Goal: Task Accomplishment & Management: Complete application form

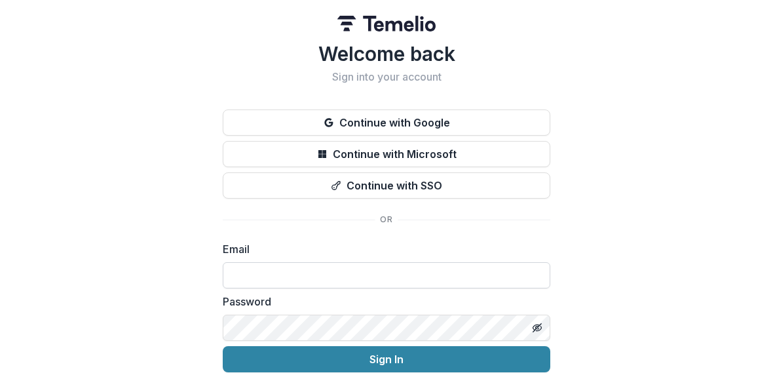
click at [333, 286] on input at bounding box center [387, 275] width 328 height 26
type input "**********"
click at [96, 204] on div "**********" at bounding box center [386, 209] width 773 height 418
click at [223, 346] on button "Sign In" at bounding box center [387, 359] width 328 height 26
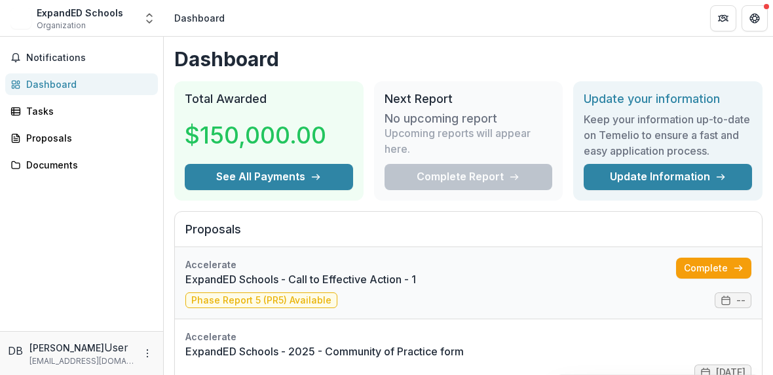
scroll to position [62, 0]
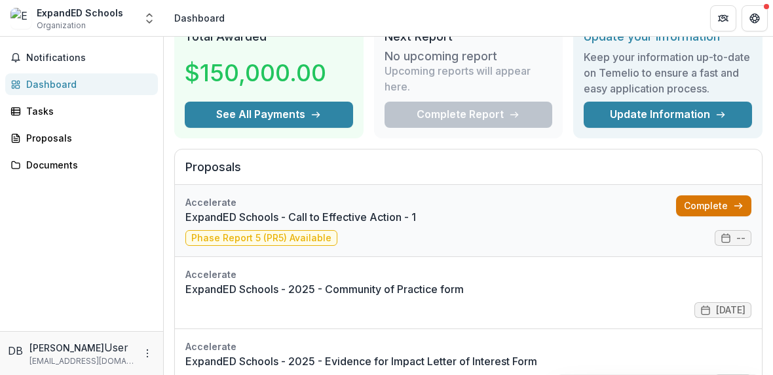
click at [692, 207] on link "Complete" at bounding box center [713, 205] width 75 height 21
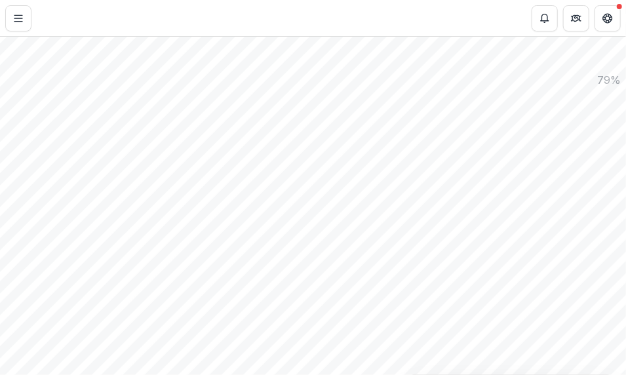
scroll to position [940, 0]
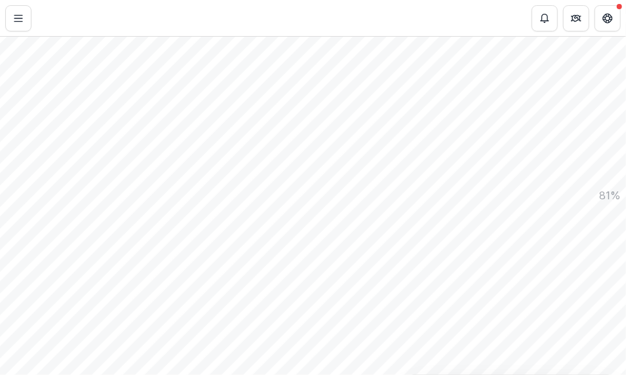
paste textarea "**********"
type textarea "**********"
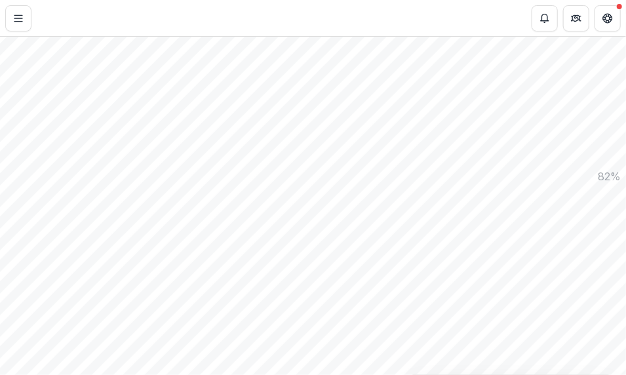
paste input "text"
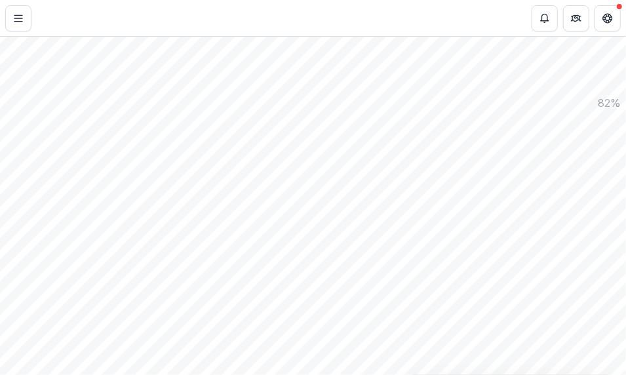
type input "****"
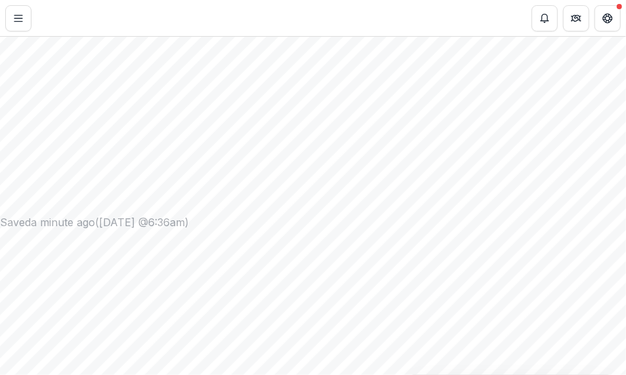
paste input "**"
type input "*"
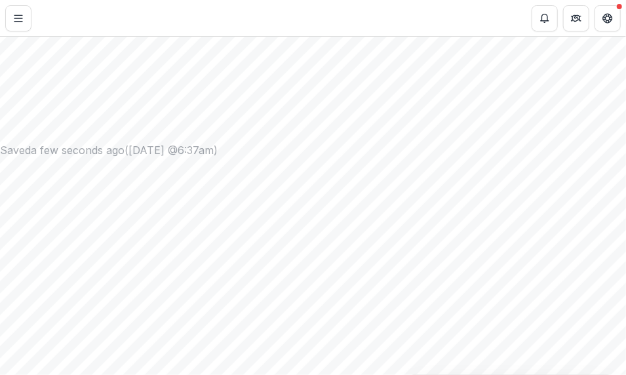
paste input "**"
type input "**"
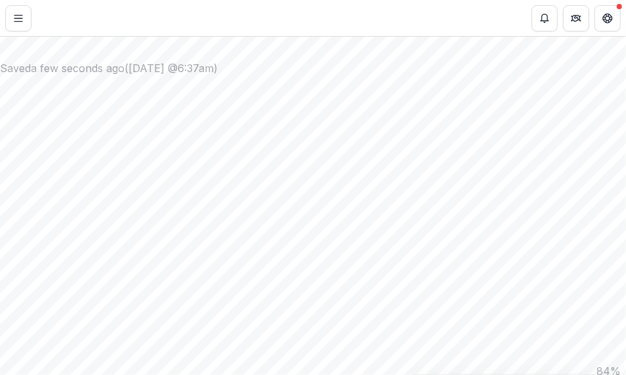
scroll to position [656, 0]
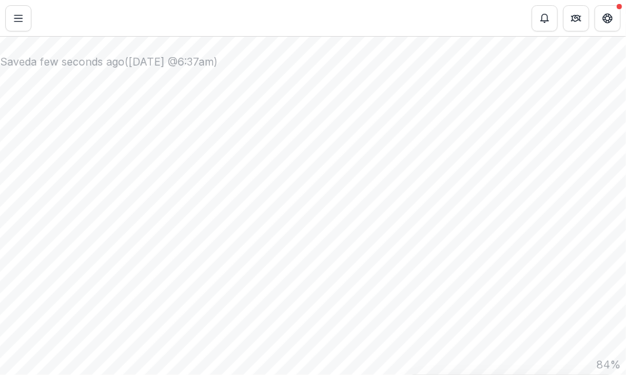
paste input "**"
type input "**"
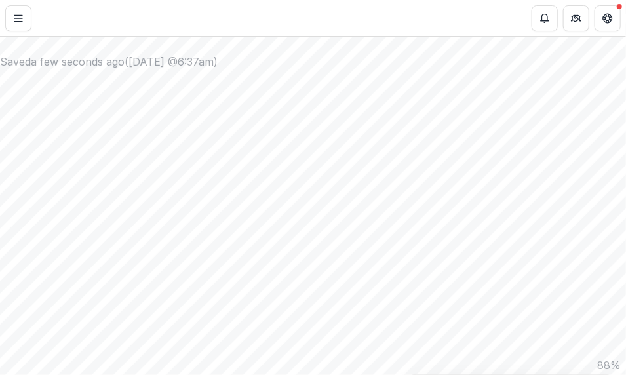
paste input "***"
type input "***"
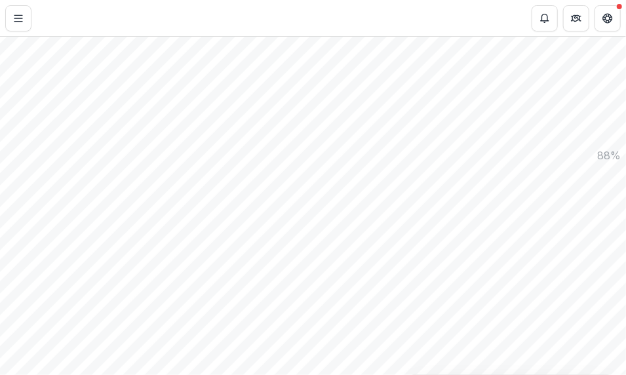
drag, startPoint x: 265, startPoint y: 318, endPoint x: 102, endPoint y: 238, distance: 181.0
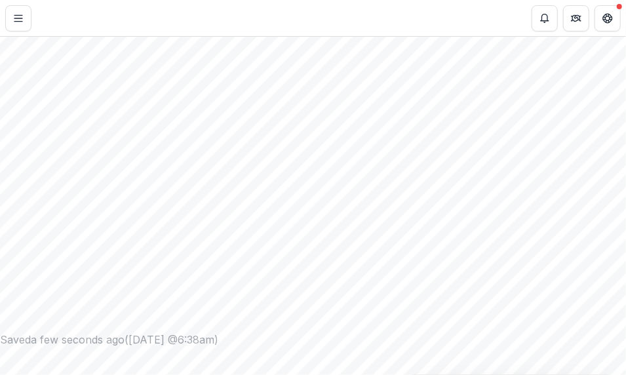
scroll to position [425, 0]
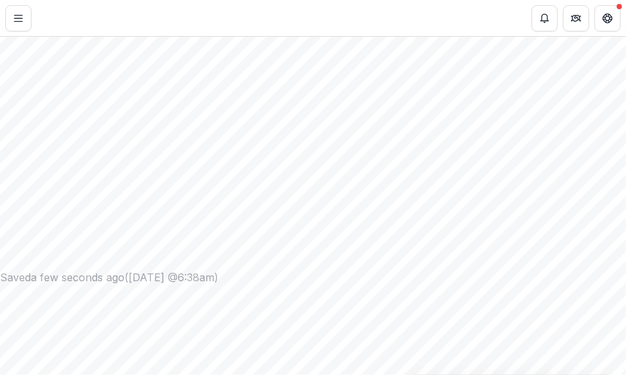
scroll to position [440, 0]
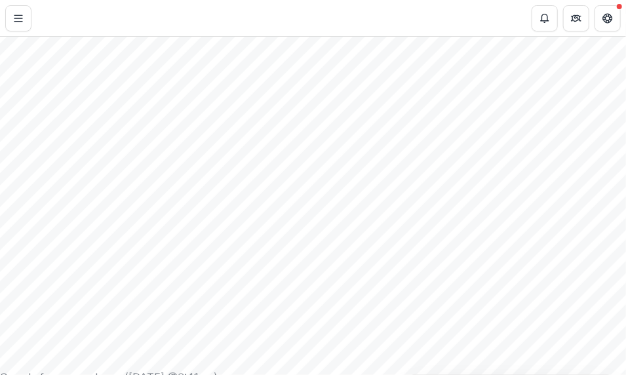
scroll to position [398, 0]
drag, startPoint x: 101, startPoint y: 146, endPoint x: 369, endPoint y: 162, distance: 268.4
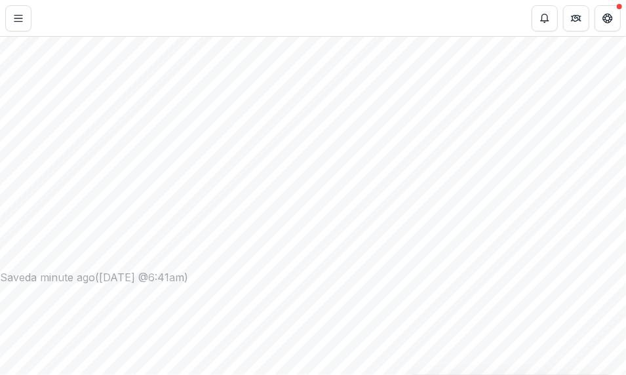
copy p "If final research findings and/or evaluation report is not available, please sp…"
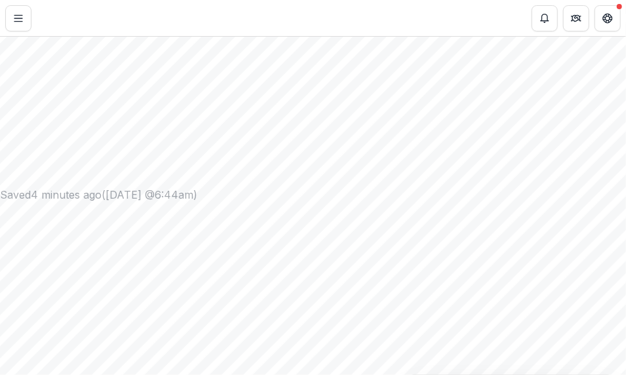
scroll to position [74, 0]
drag, startPoint x: 109, startPoint y: 260, endPoint x: 523, endPoint y: 329, distance: 419.8
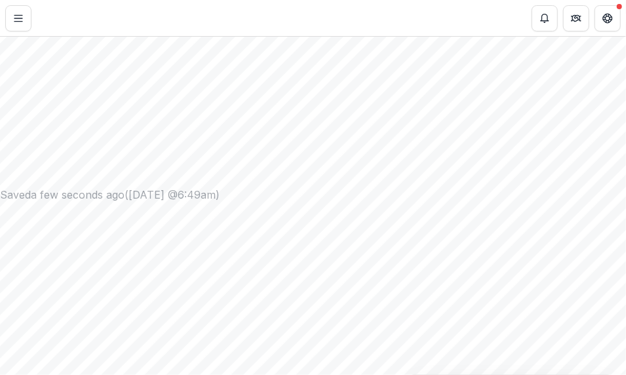
paste textarea "**********"
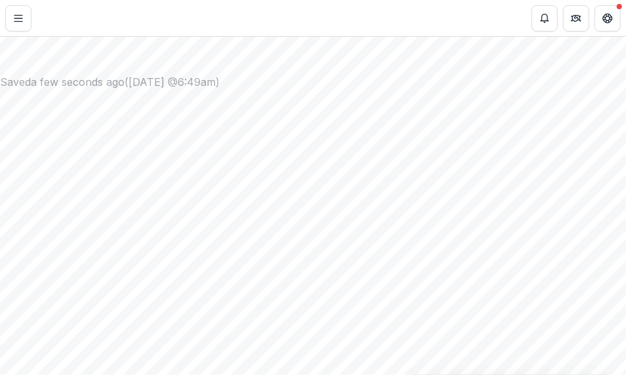
type textarea "**********"
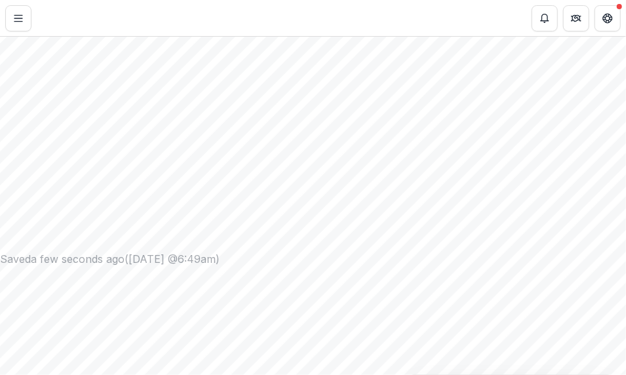
scroll to position [455, 0]
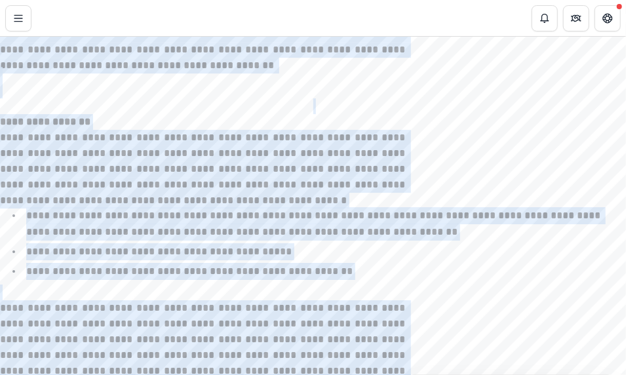
drag, startPoint x: 107, startPoint y: 157, endPoint x: 238, endPoint y: 410, distance: 285.3
click at [238, 374] on html "**********" at bounding box center [313, 187] width 626 height 375
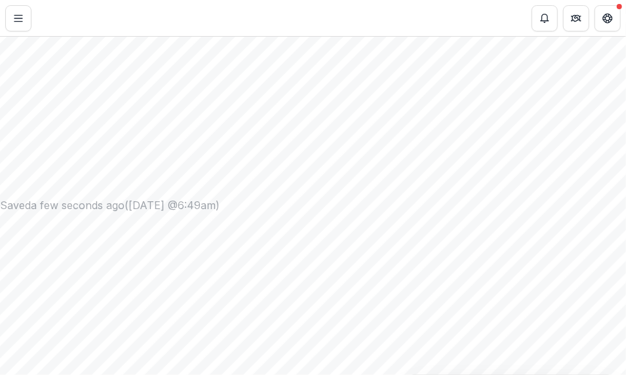
scroll to position [403, 0]
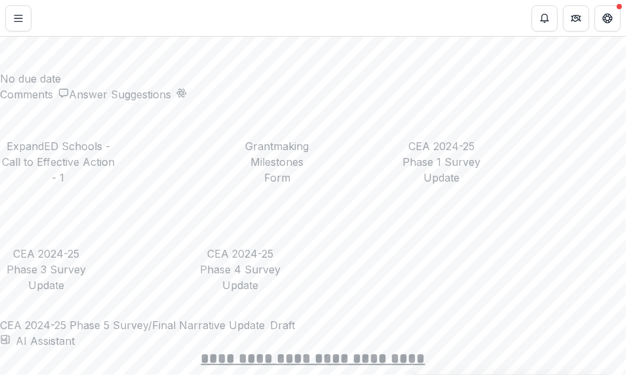
scroll to position [1917, 0]
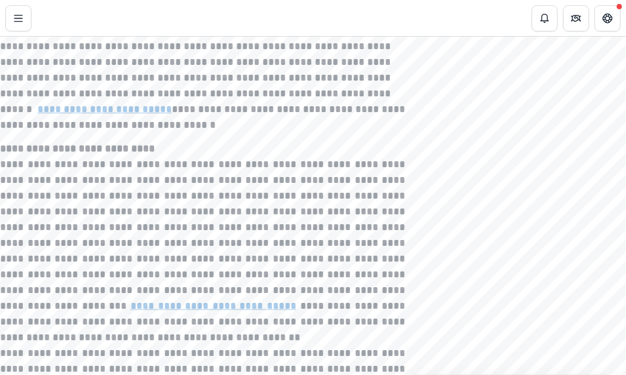
scroll to position [2399, 0]
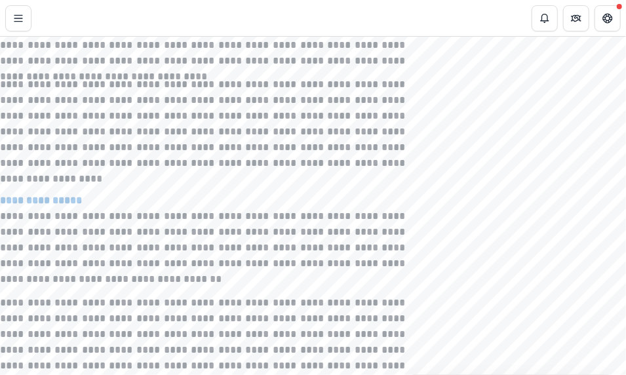
scroll to position [2670, 0]
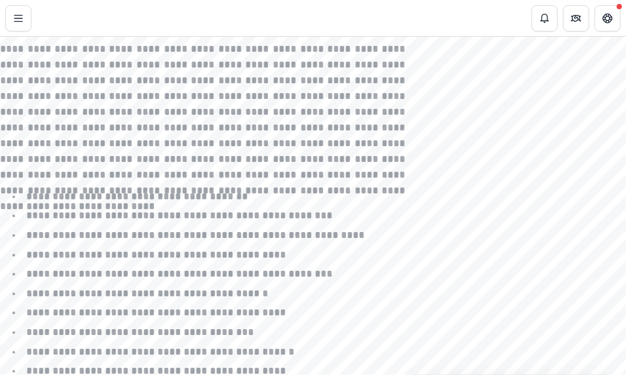
scroll to position [3034, 0]
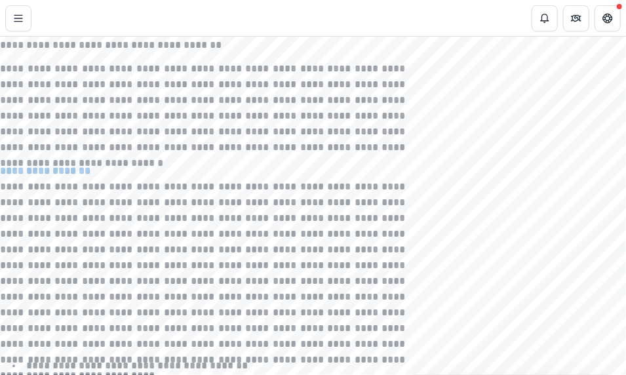
scroll to position [2903, 0]
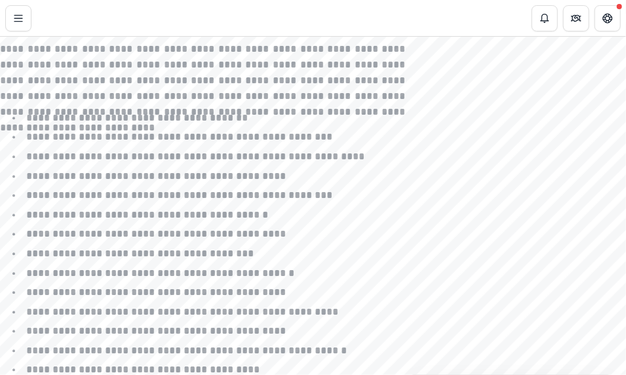
scroll to position [3144, 0]
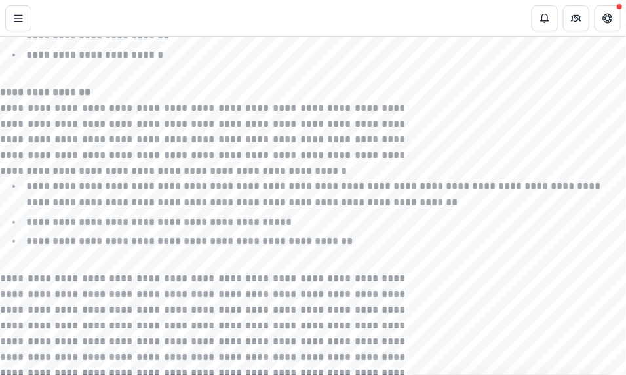
scroll to position [3812, 0]
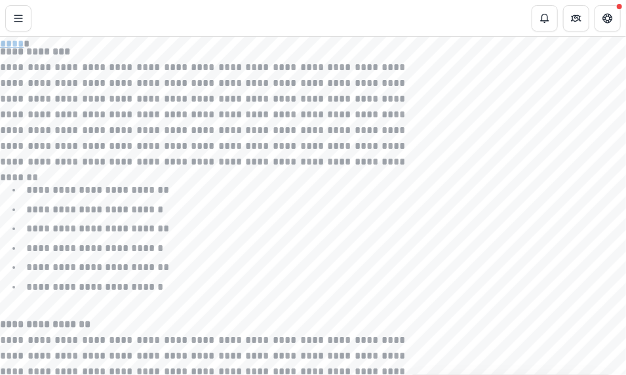
scroll to position [3588, 0]
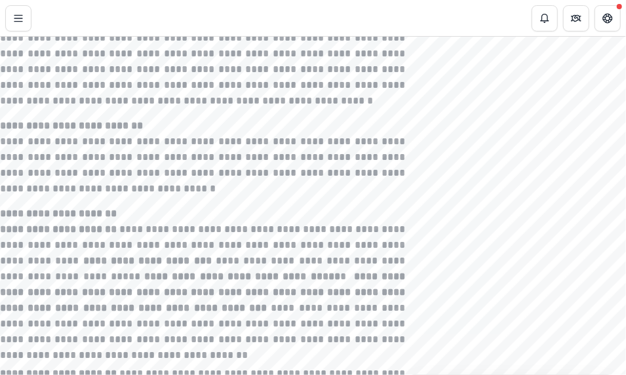
scroll to position [4699, 0]
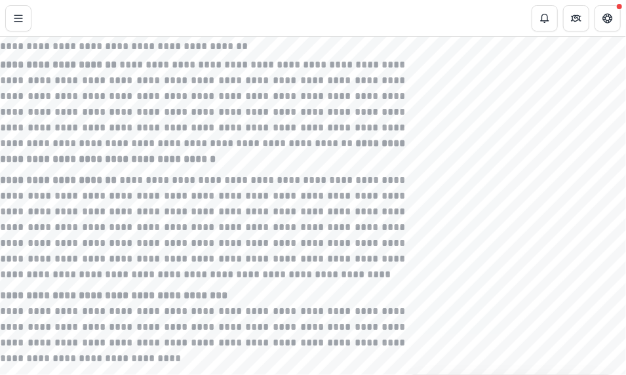
scroll to position [5006, 0]
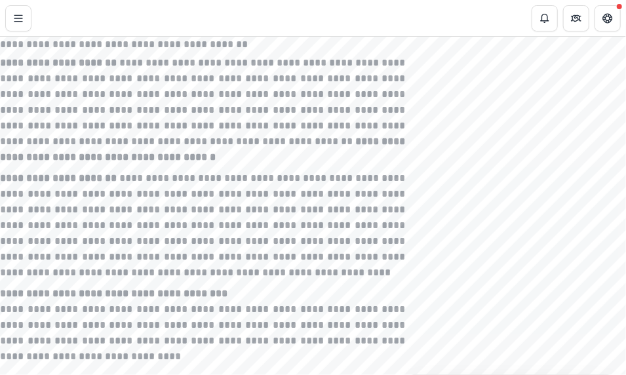
drag, startPoint x: 109, startPoint y: 94, endPoint x: 466, endPoint y: 62, distance: 358.4
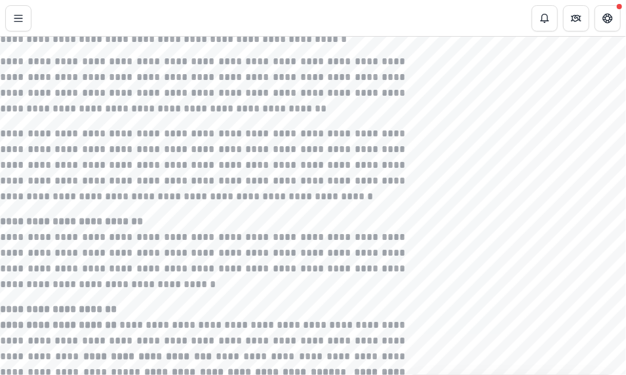
scroll to position [4598, 0]
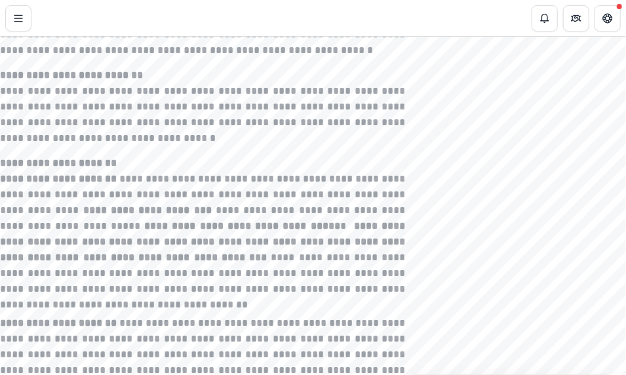
scroll to position [4746, 0]
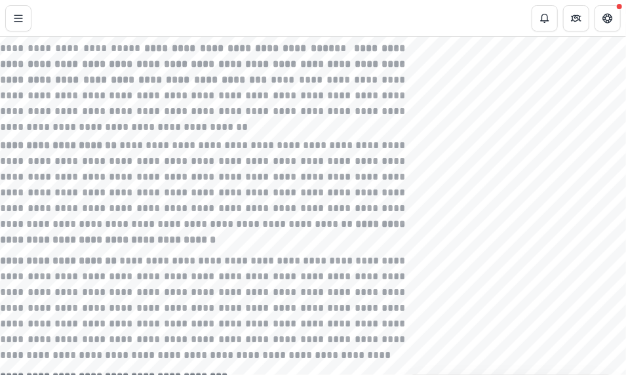
scroll to position [5091, 0]
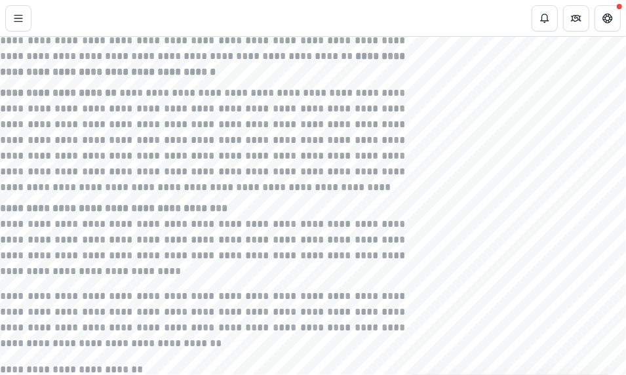
drag, startPoint x: 333, startPoint y: 202, endPoint x: 68, endPoint y: 141, distance: 271.7
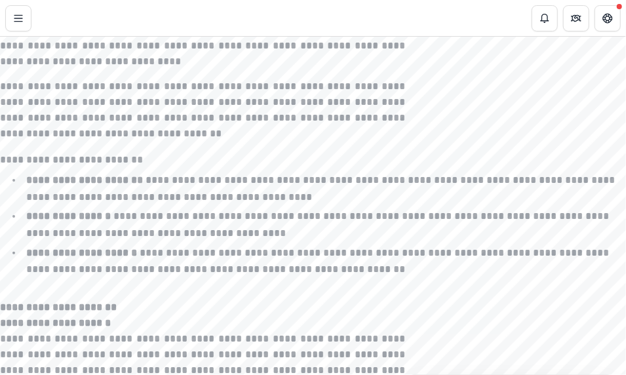
scroll to position [5431, 0]
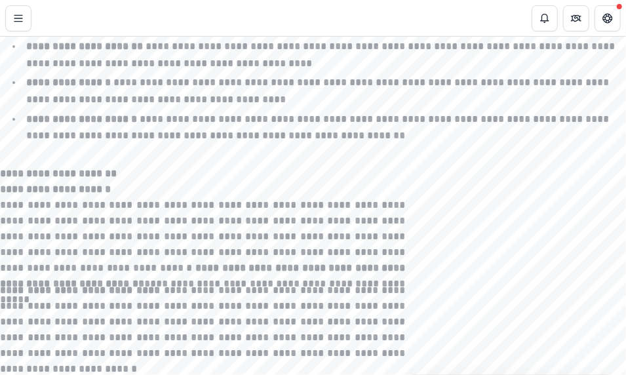
scroll to position [5448, 0]
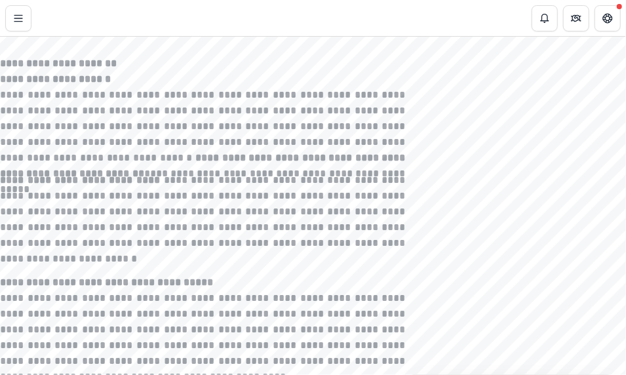
scroll to position [5612, 0]
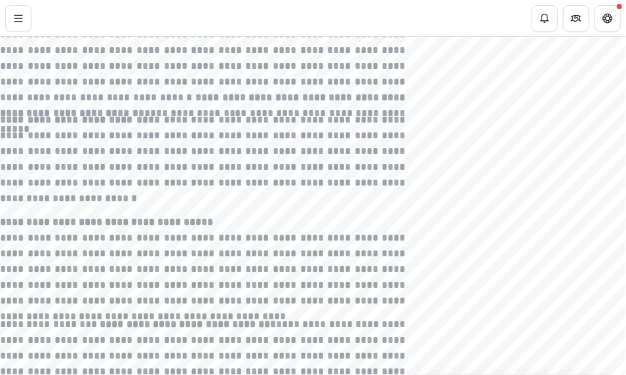
scroll to position [5602, 0]
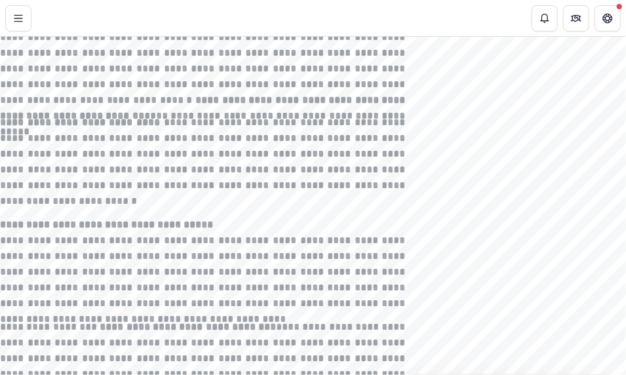
drag, startPoint x: 193, startPoint y: 192, endPoint x: 86, endPoint y: 166, distance: 109.9
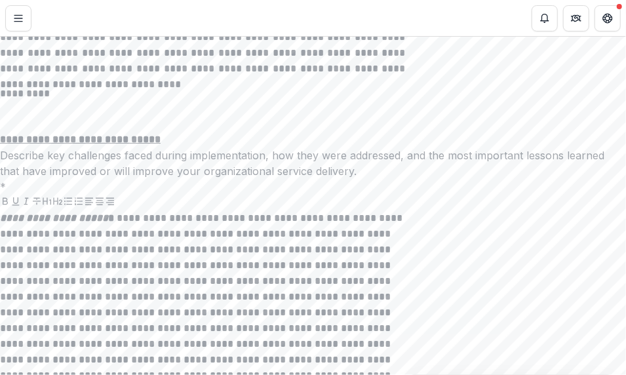
scroll to position [6124, 0]
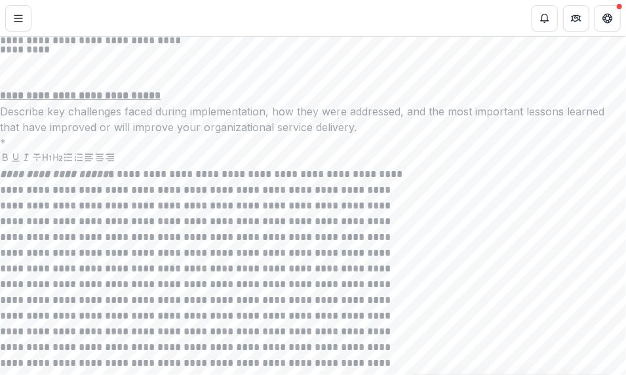
drag, startPoint x: 114, startPoint y: 204, endPoint x: 303, endPoint y: 264, distance: 198.7
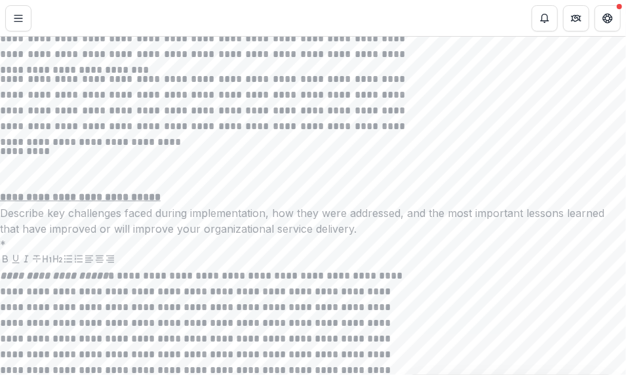
scroll to position [5927, 0]
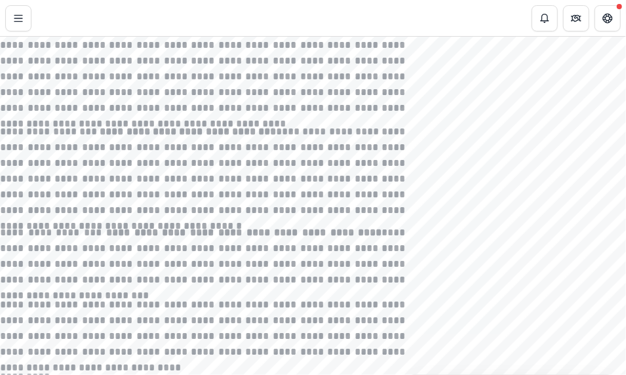
scroll to position [5636, 0]
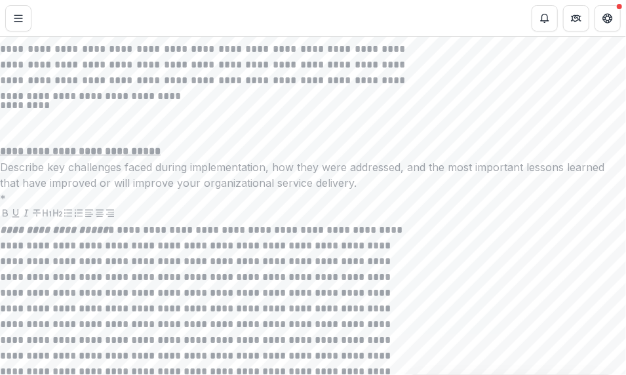
scroll to position [6068, 0]
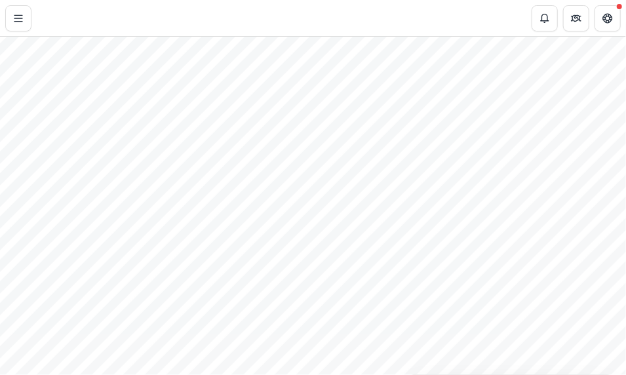
scroll to position [303, 0]
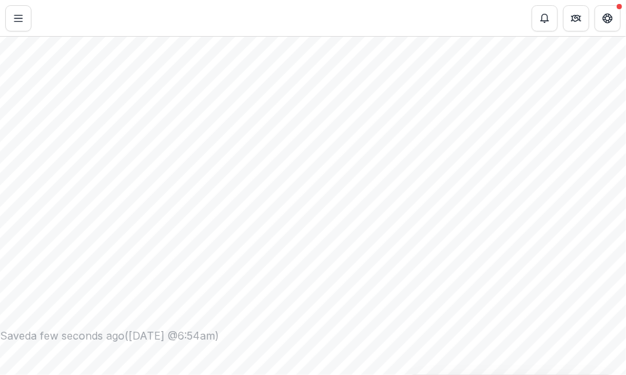
scroll to position [381, 0]
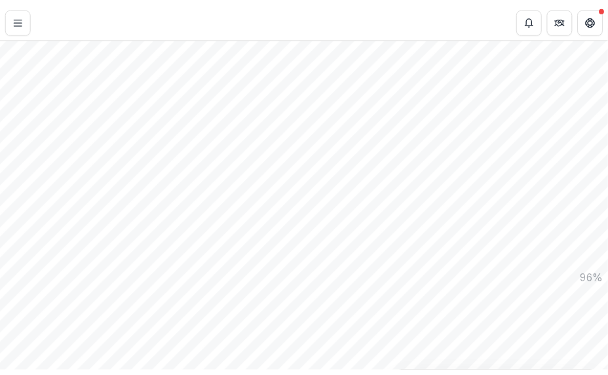
scroll to position [906, 0]
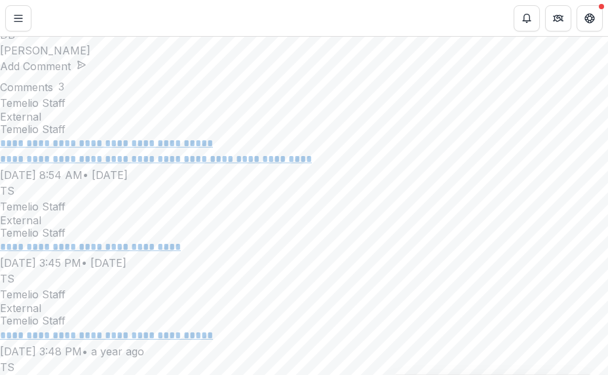
scroll to position [22839, 0]
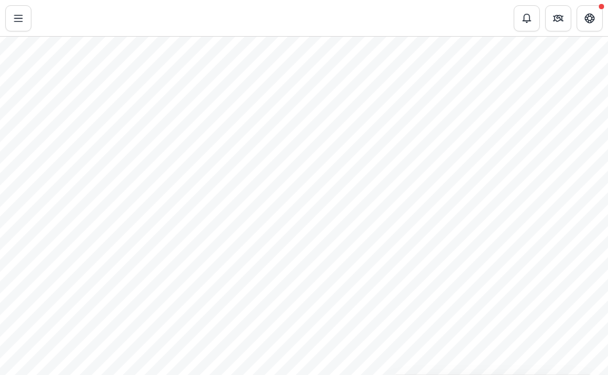
scroll to position [1442, 0]
drag, startPoint x: 469, startPoint y: 305, endPoint x: 591, endPoint y: 84, distance: 252.5
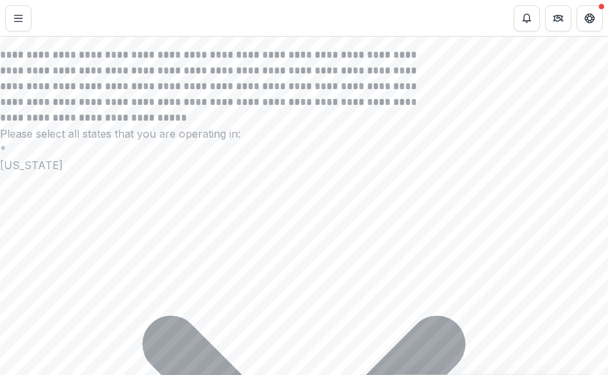
scroll to position [22784, 0]
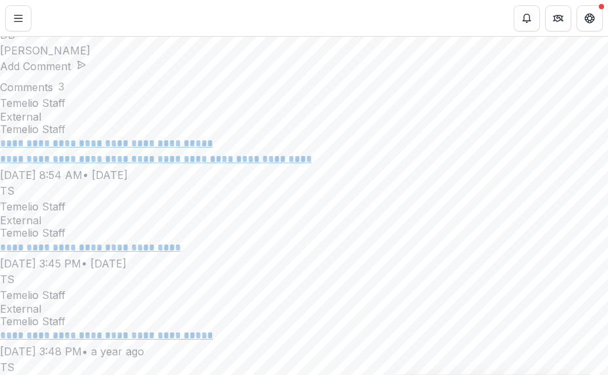
drag, startPoint x: 346, startPoint y: 158, endPoint x: 405, endPoint y: 143, distance: 61.5
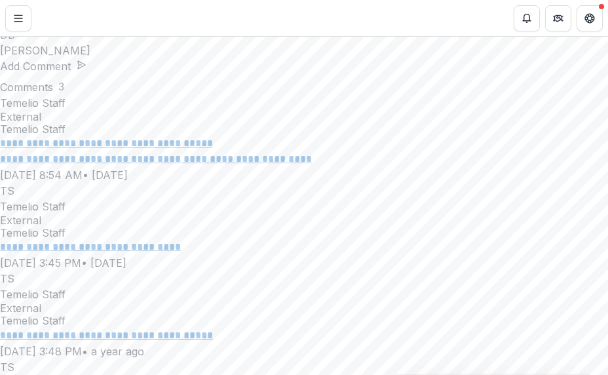
drag, startPoint x: 54, startPoint y: 178, endPoint x: 352, endPoint y: 185, distance: 298.1
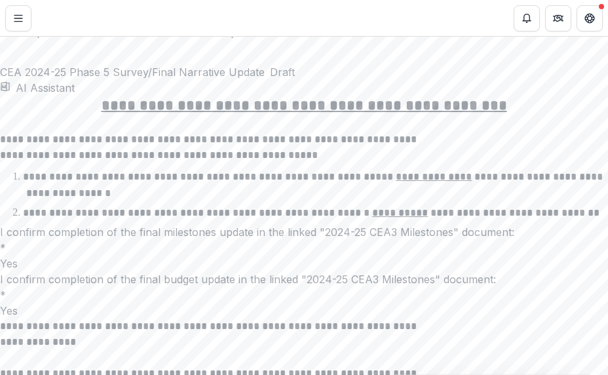
scroll to position [2071, 0]
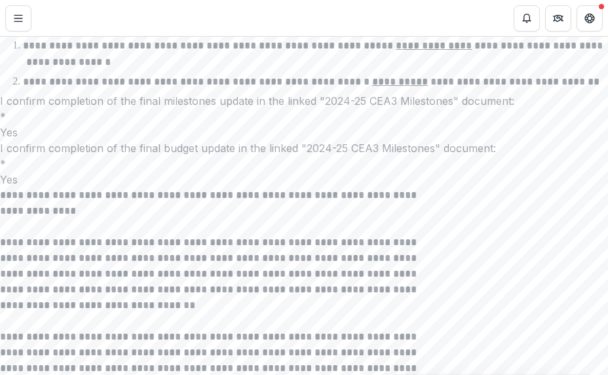
scroll to position [2204, 0]
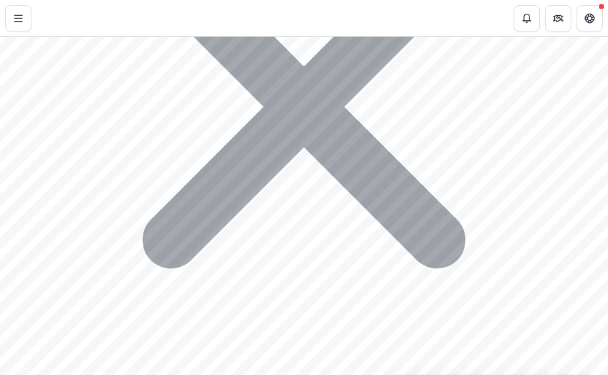
scroll to position [2854, 0]
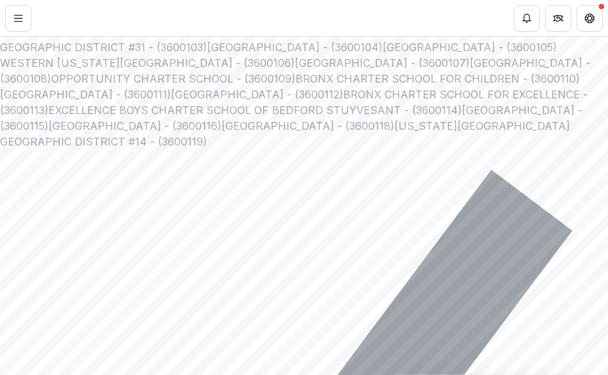
scroll to position [2358, 0]
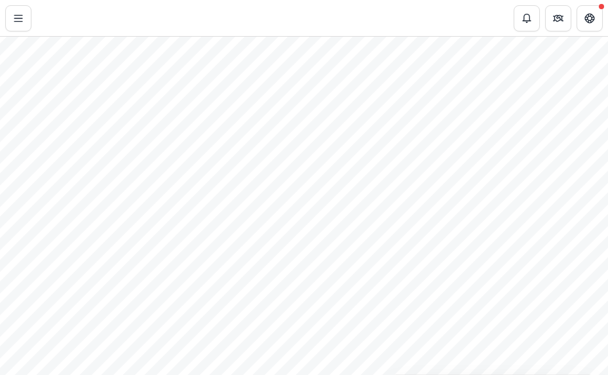
scroll to position [1166, 0]
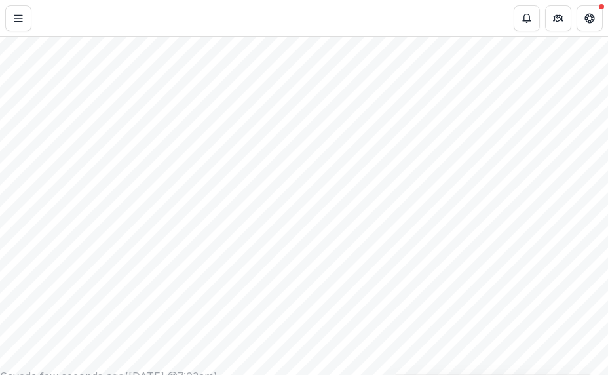
scroll to position [369, 0]
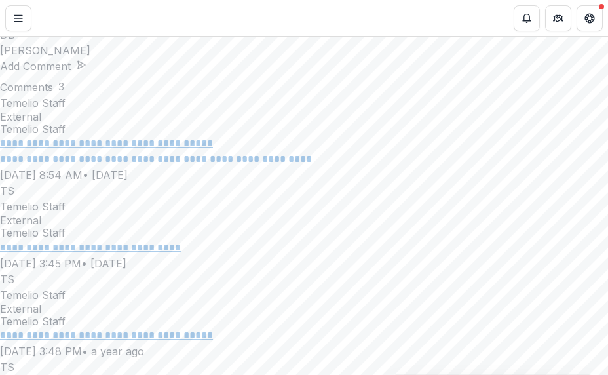
scroll to position [23939, 0]
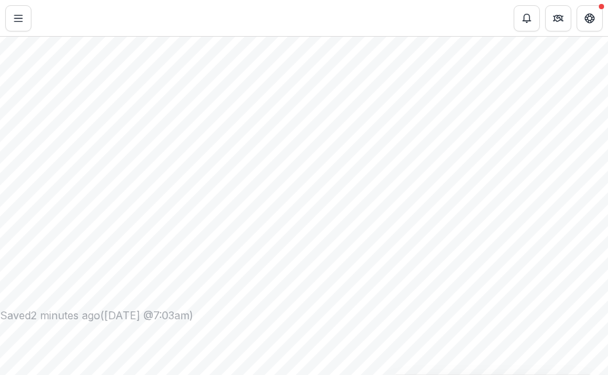
scroll to position [384, 0]
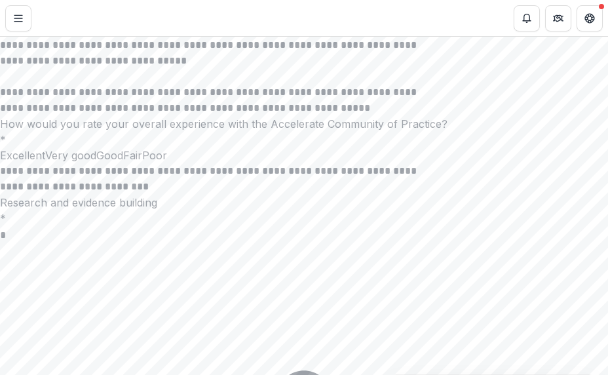
scroll to position [2212, 0]
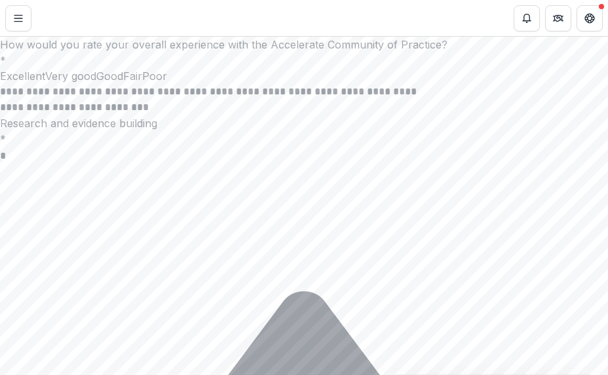
scroll to position [2413, 0]
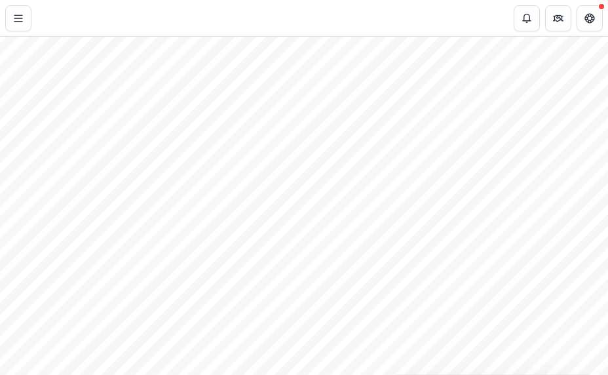
scroll to position [411, 0]
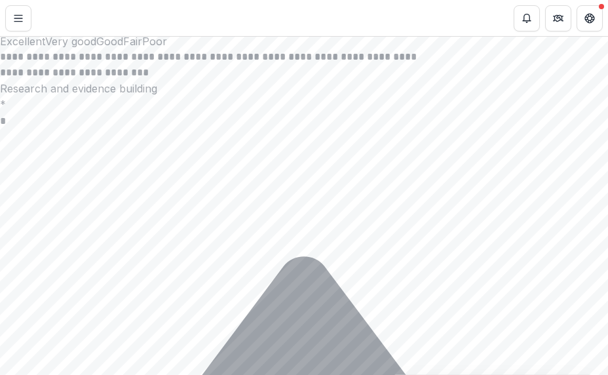
scroll to position [2413, 0]
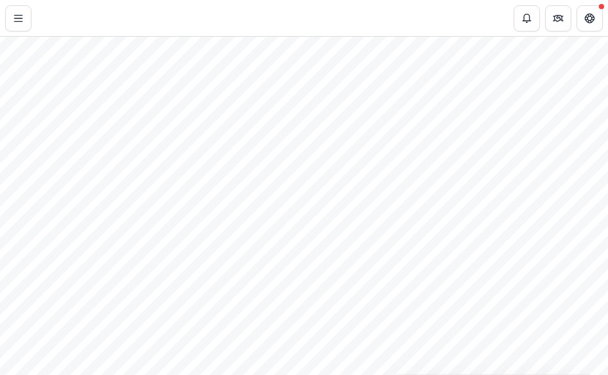
scroll to position [75, 0]
click at [22, 22] on icon "Toggle Menu" at bounding box center [18, 18] width 10 height 10
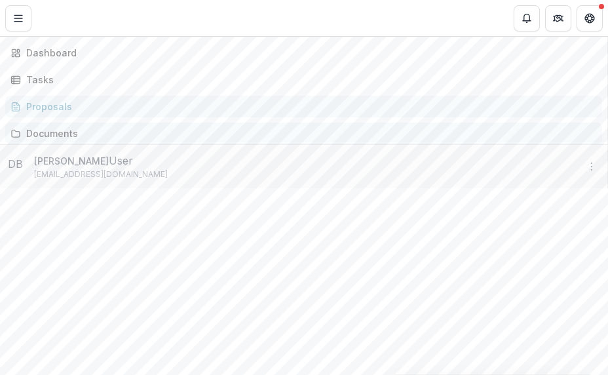
click at [42, 140] on div "Documents" at bounding box center [308, 133] width 565 height 14
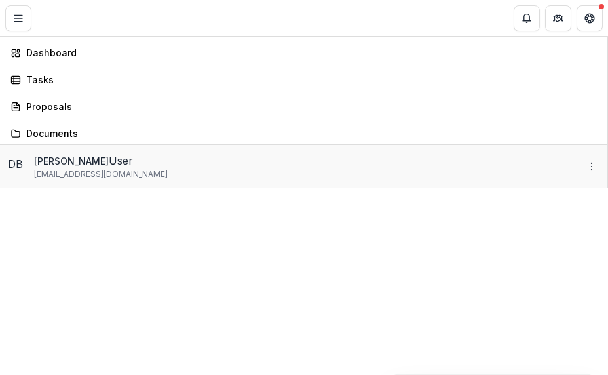
click at [303, 374] on div "ExpandED Schools Organization Nonprofits ExpandED Schools Team Settings Setting…" at bounding box center [304, 375] width 608 height 0
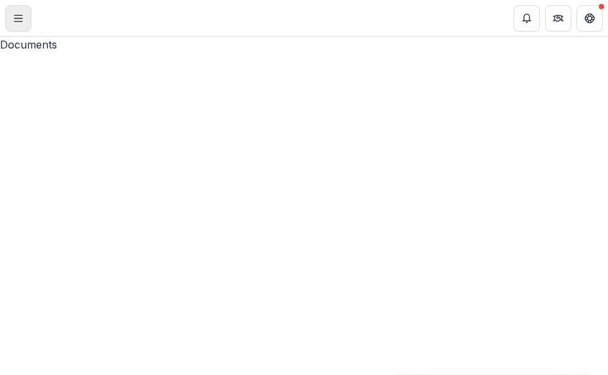
click at [18, 22] on icon "Toggle Menu" at bounding box center [18, 18] width 10 height 10
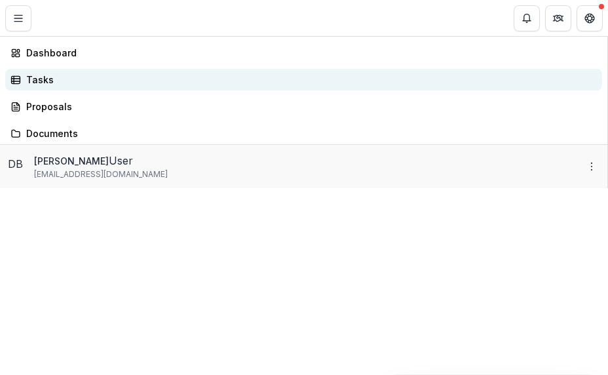
click at [47, 86] on div "Tasks" at bounding box center [308, 80] width 565 height 14
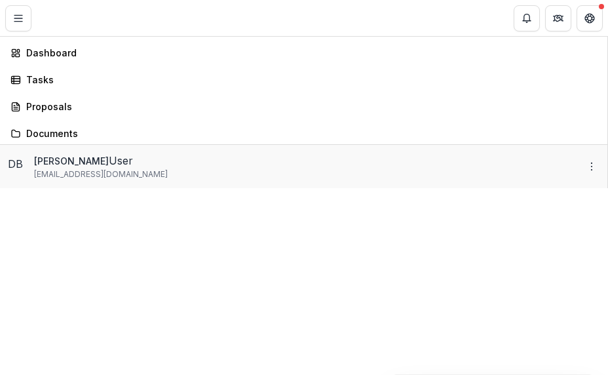
click at [280, 374] on div "ExpandED Schools Organization Nonprofits ExpandED Schools Team Settings Setting…" at bounding box center [304, 375] width 608 height 0
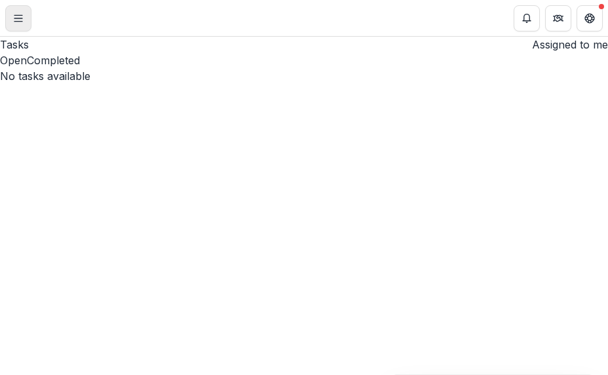
click at [24, 22] on button "Toggle Menu" at bounding box center [18, 18] width 26 height 26
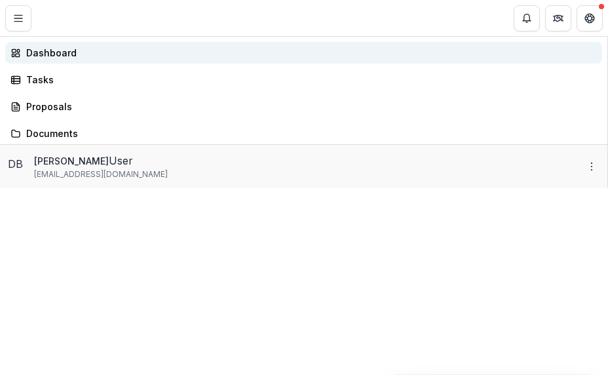
click at [43, 60] on div "Dashboard" at bounding box center [308, 53] width 565 height 14
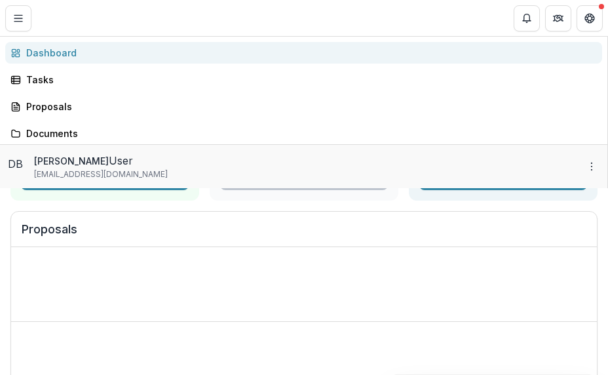
click at [303, 374] on div "ExpandED Schools Organization Nonprofits ExpandED Schools Team Settings Setting…" at bounding box center [304, 375] width 608 height 0
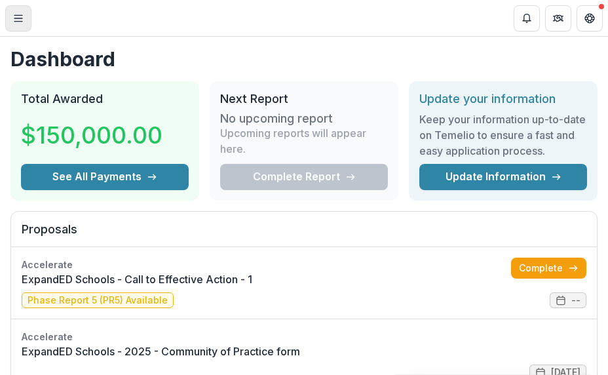
click at [12, 12] on button "Toggle Menu" at bounding box center [18, 18] width 26 height 26
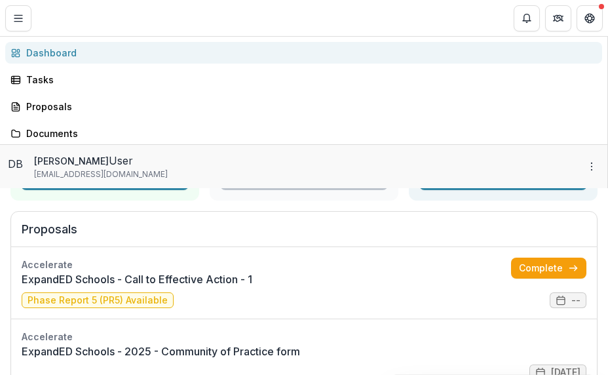
click at [384, 374] on div "ExpandED Schools Organization Nonprofits ExpandED Schools Team Settings Setting…" at bounding box center [304, 375] width 608 height 0
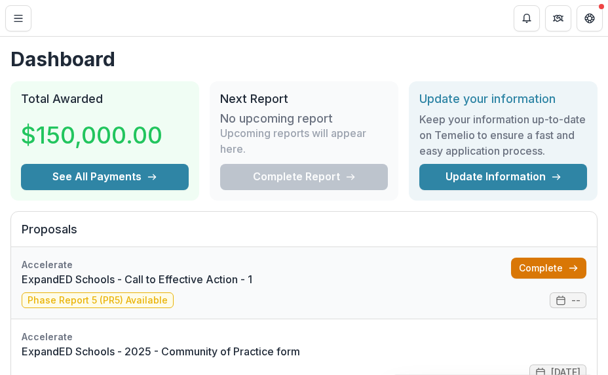
click at [524, 261] on link "Complete" at bounding box center [548, 267] width 75 height 21
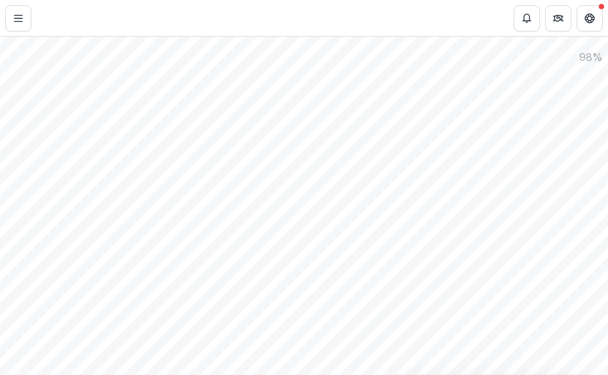
scroll to position [941, 0]
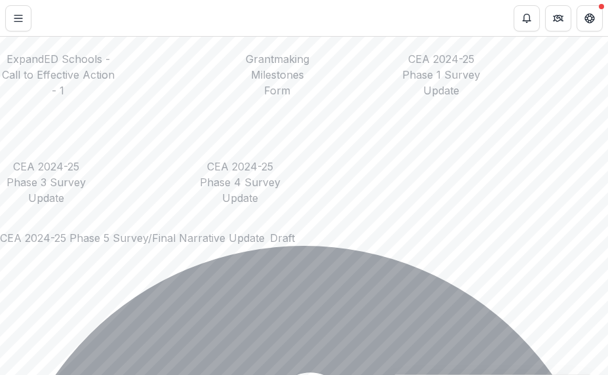
scroll to position [2105, 0]
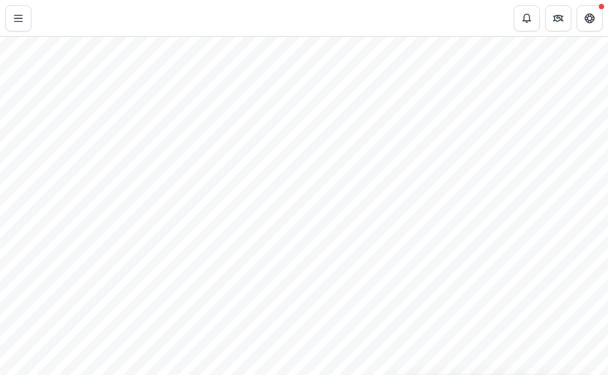
scroll to position [0, 176]
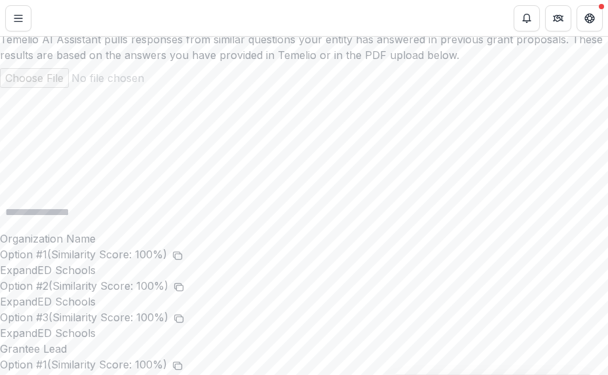
click at [16, 13] on icon "Close" at bounding box center [8, 20] width 16 height 16
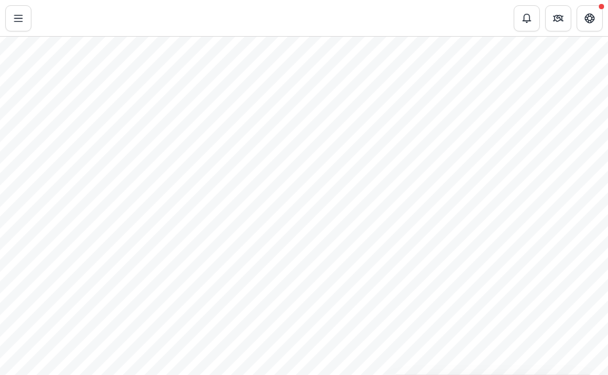
scroll to position [0, 695]
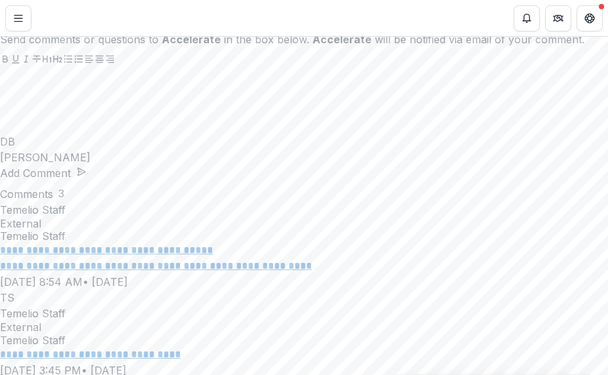
scroll to position [194, 0]
click at [130, 374] on div "**********" at bounding box center [304, 375] width 608 height 0
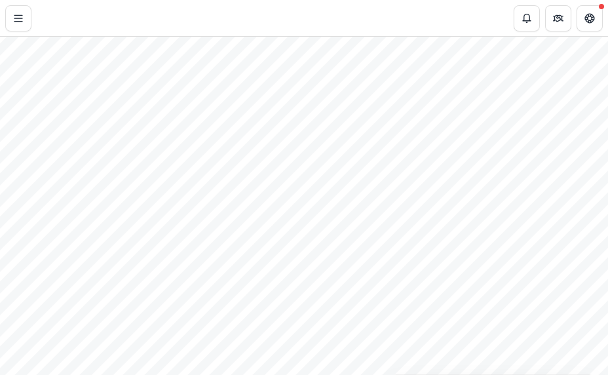
drag, startPoint x: 37, startPoint y: 277, endPoint x: 52, endPoint y: 298, distance: 26.2
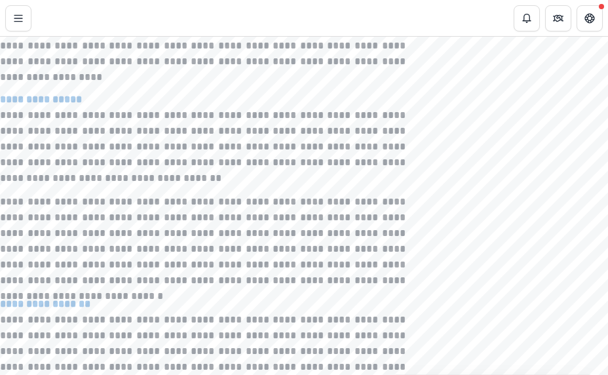
scroll to position [2730, 0]
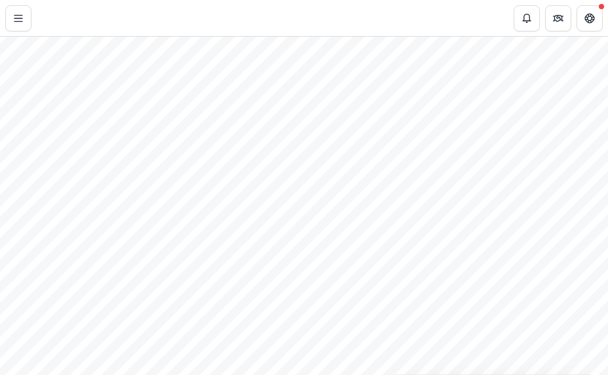
scroll to position [159, 0]
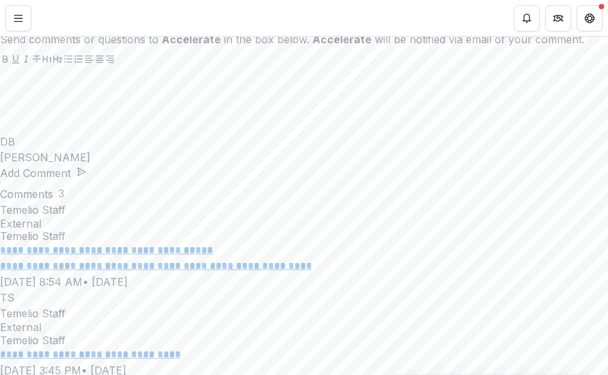
click at [16, 14] on icon "Close" at bounding box center [8, 20] width 16 height 16
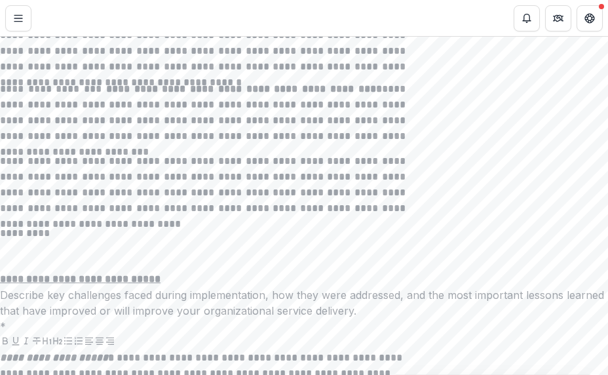
scroll to position [6068, 0]
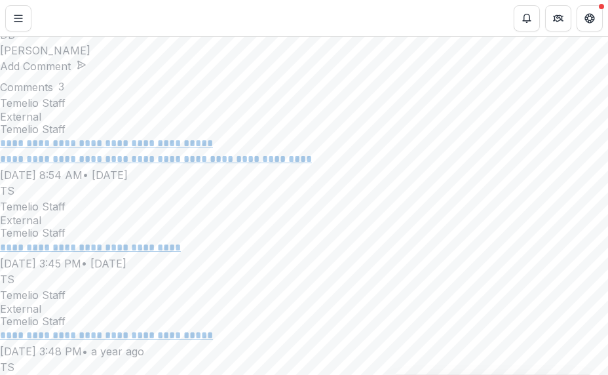
scroll to position [23939, 0]
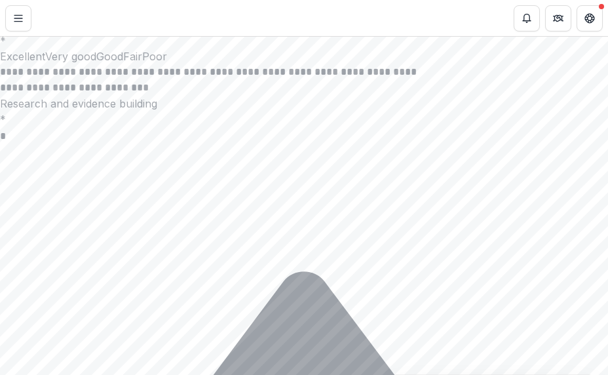
scroll to position [2413, 0]
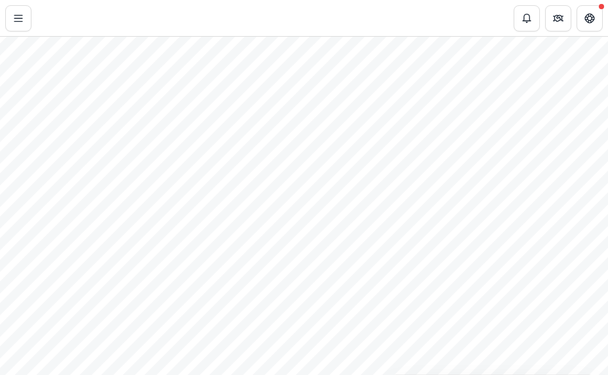
scroll to position [411, 0]
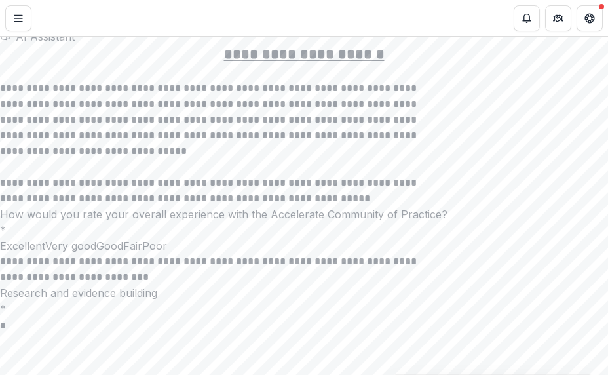
scroll to position [2413, 0]
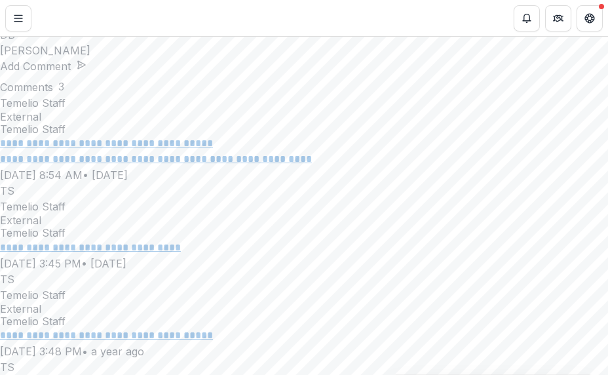
scroll to position [23939, 0]
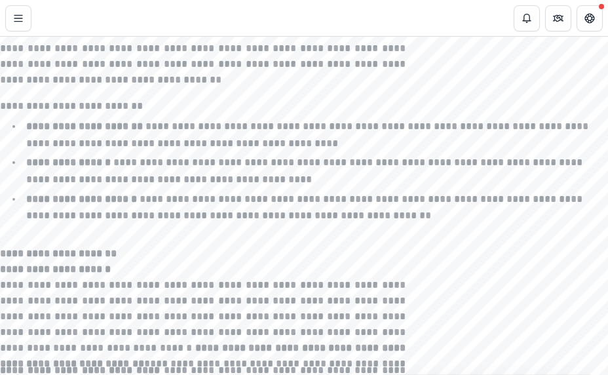
scroll to position [5316, 0]
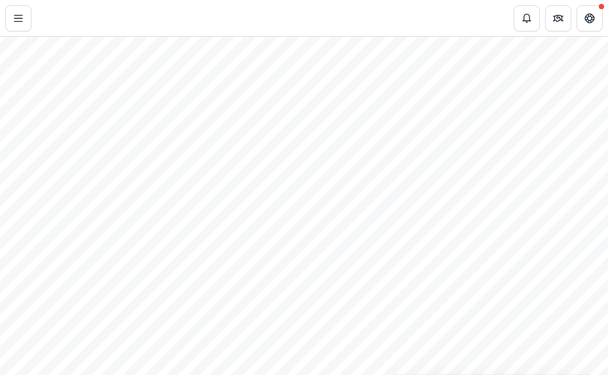
scroll to position [1188, 0]
